Goal: Transaction & Acquisition: Purchase product/service

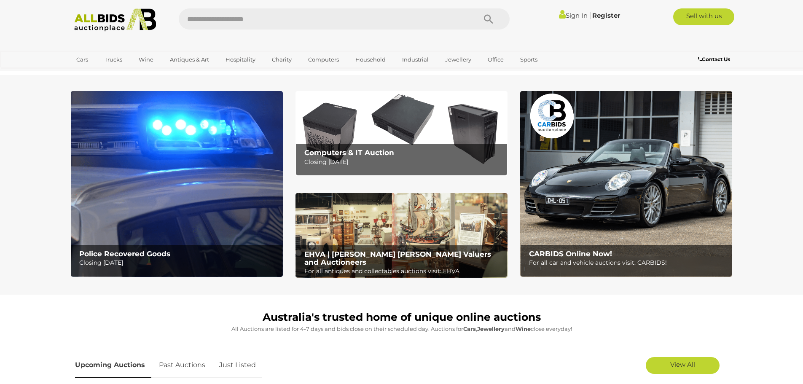
click at [228, 24] on input "text" at bounding box center [323, 18] width 289 height 21
type input "**********"
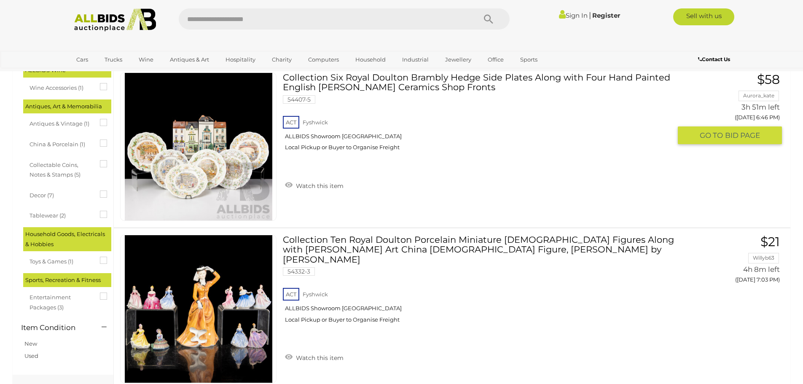
scroll to position [253, 0]
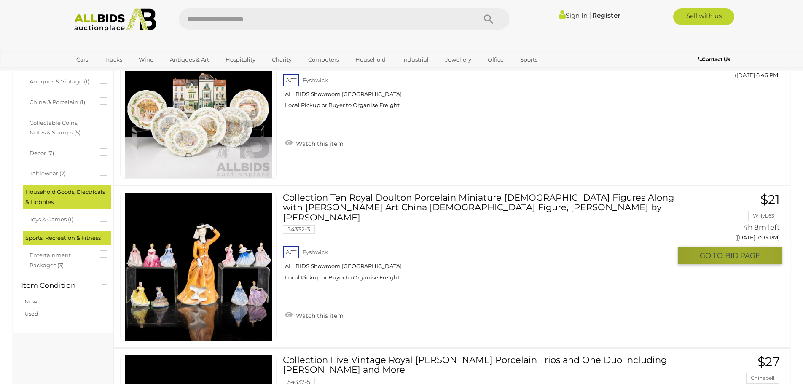
click at [737, 253] on span "BID PAGE" at bounding box center [742, 256] width 35 height 10
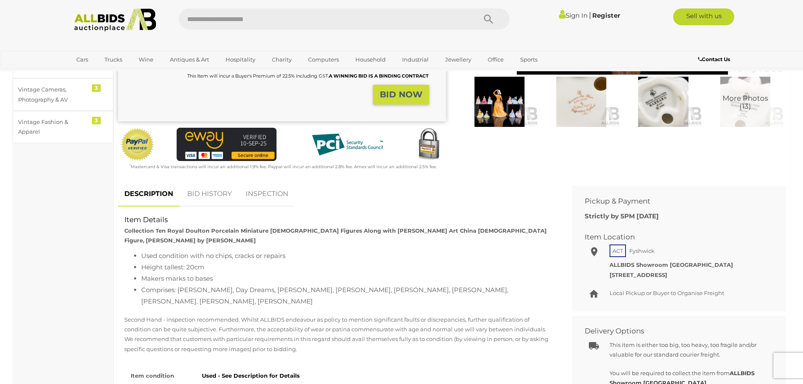
scroll to position [211, 0]
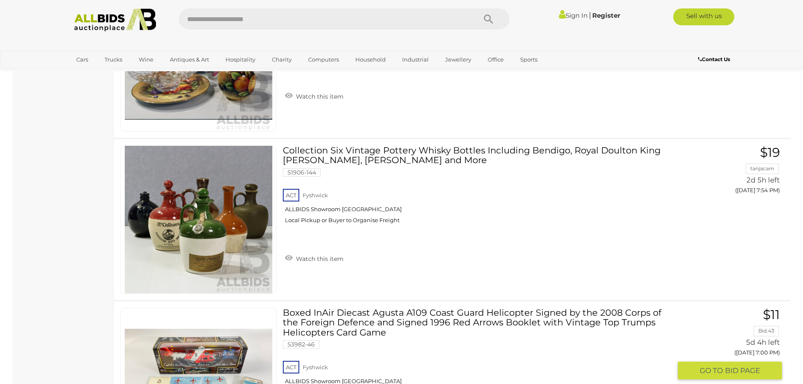
scroll to position [1575, 0]
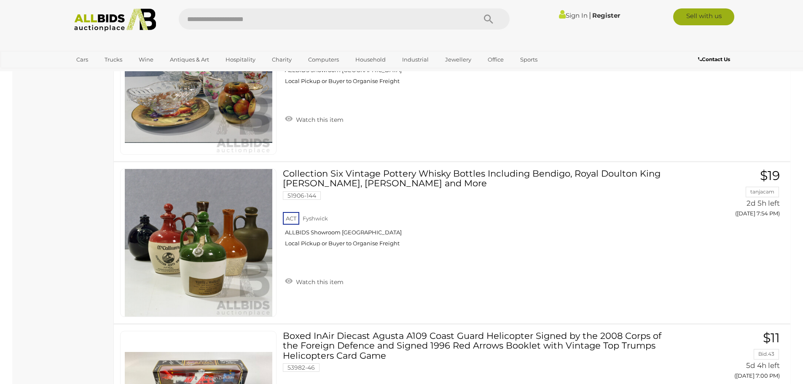
click at [718, 13] on link "Sell with us" at bounding box center [703, 16] width 61 height 17
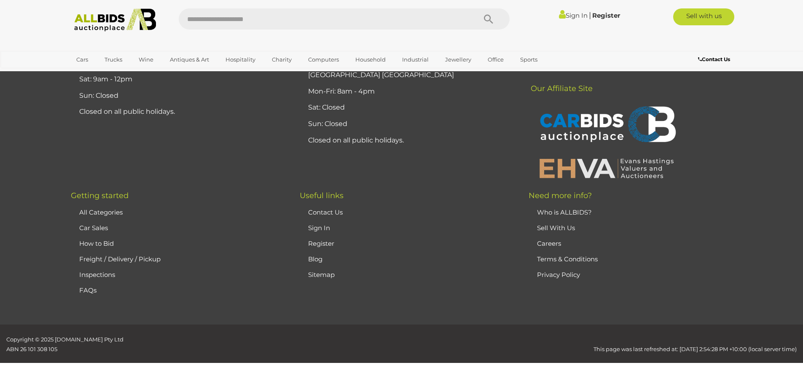
scroll to position [395, 0]
